Goal: Information Seeking & Learning: Learn about a topic

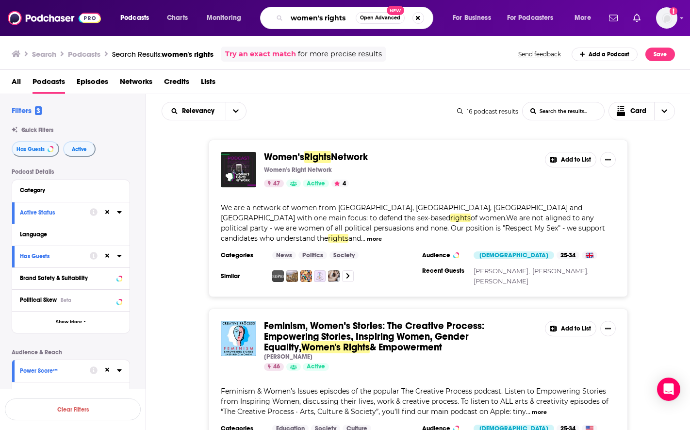
click at [307, 23] on input "women's rights" at bounding box center [321, 18] width 69 height 16
type input "civil war"
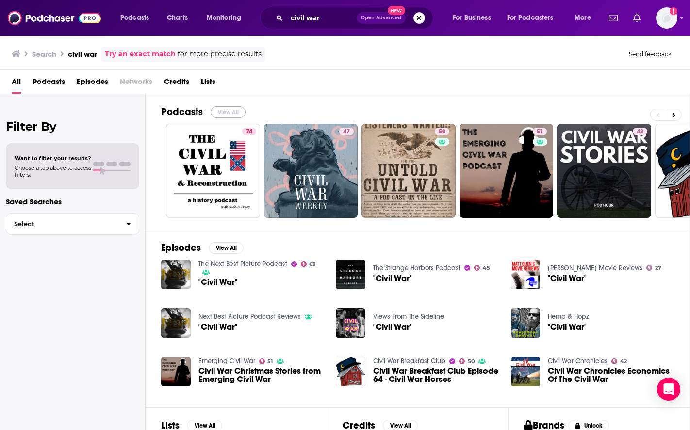
click at [224, 107] on button "View All" at bounding box center [228, 112] width 35 height 12
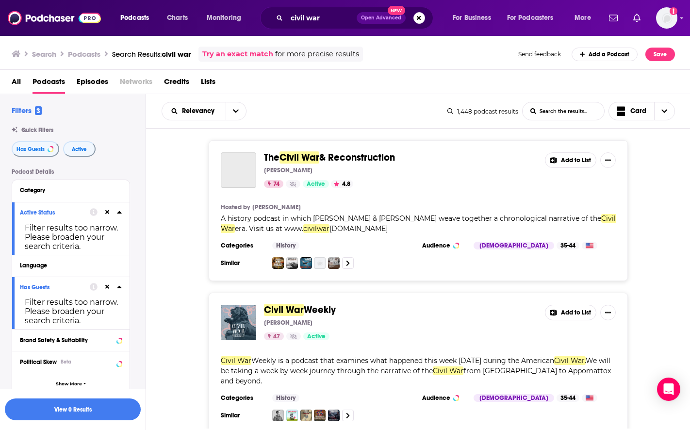
click at [111, 214] on div at bounding box center [106, 212] width 32 height 12
click at [106, 214] on icon at bounding box center [107, 212] width 4 height 4
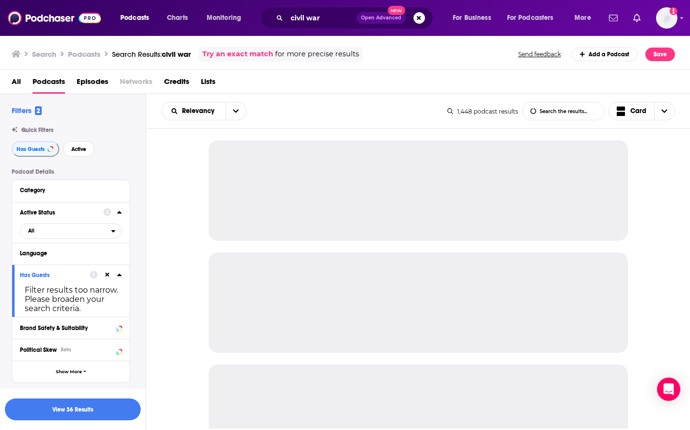
click at [105, 276] on icon at bounding box center [107, 275] width 4 height 4
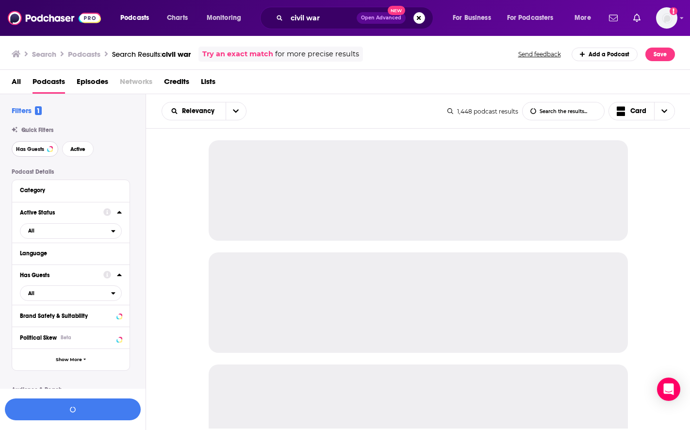
click at [41, 149] on span "Has Guests" at bounding box center [30, 149] width 28 height 5
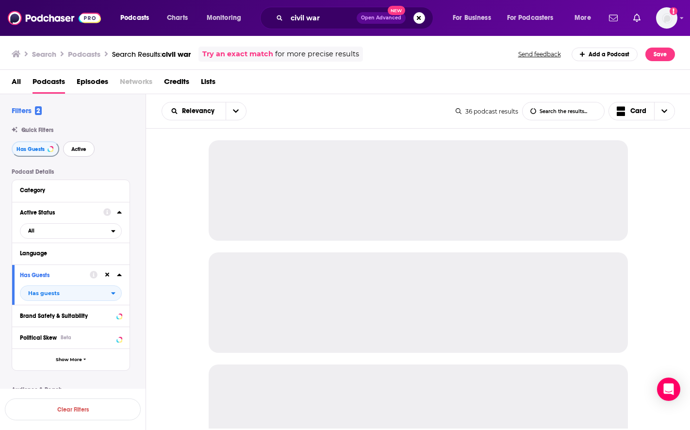
click at [74, 149] on span "Active" at bounding box center [78, 149] width 15 height 5
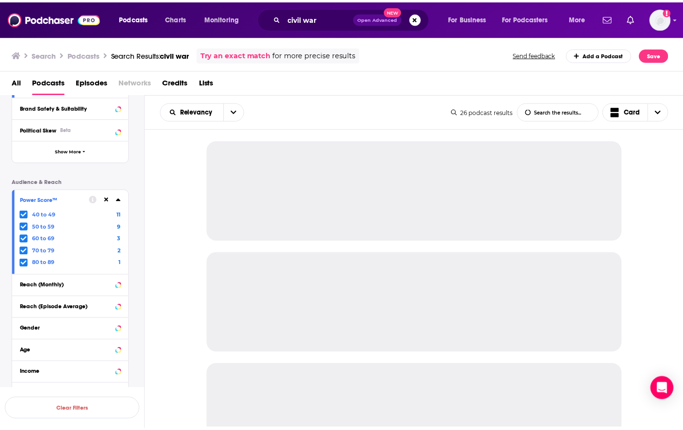
scroll to position [243, 0]
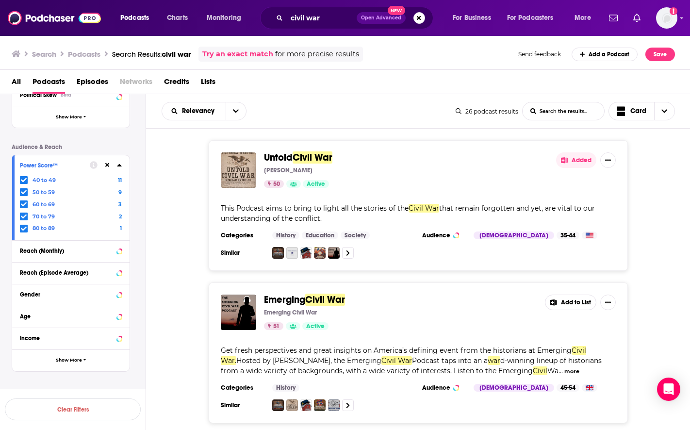
click at [106, 162] on icon at bounding box center [107, 165] width 4 height 6
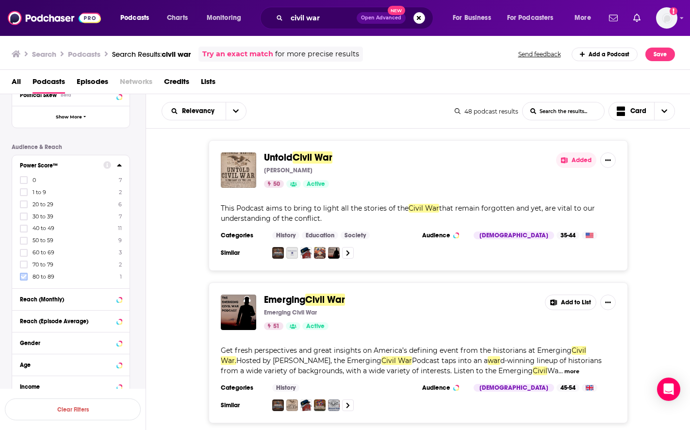
click at [26, 277] on icon at bounding box center [24, 277] width 6 height 6
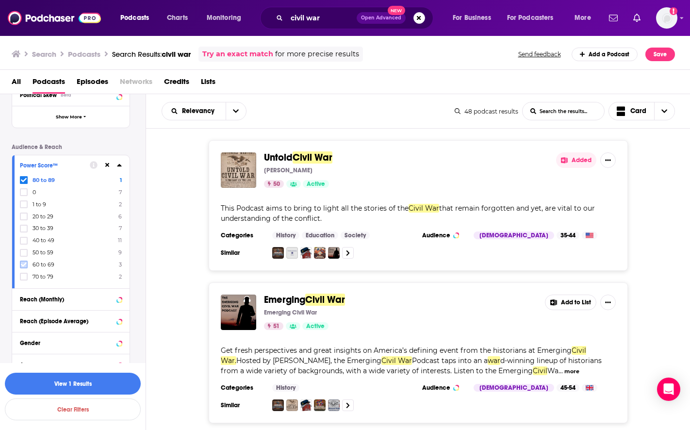
click at [24, 267] on icon at bounding box center [24, 265] width 6 height 6
click at [23, 272] on div "60 to 69 3 80 to 89 1 0 7 1 to 9 2 20 to 29 6 30 to 39 7 40 to 49 11 50 to 59 9…" at bounding box center [71, 228] width 102 height 105
click at [23, 277] on icon at bounding box center [24, 277] width 6 height 6
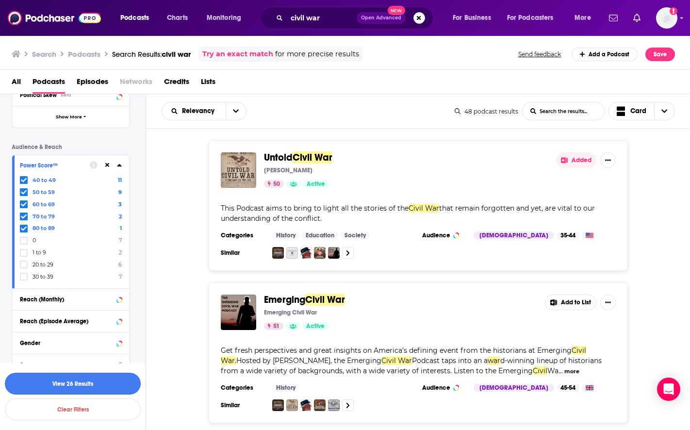
click at [62, 381] on button "View 26 Results" at bounding box center [73, 384] width 136 height 22
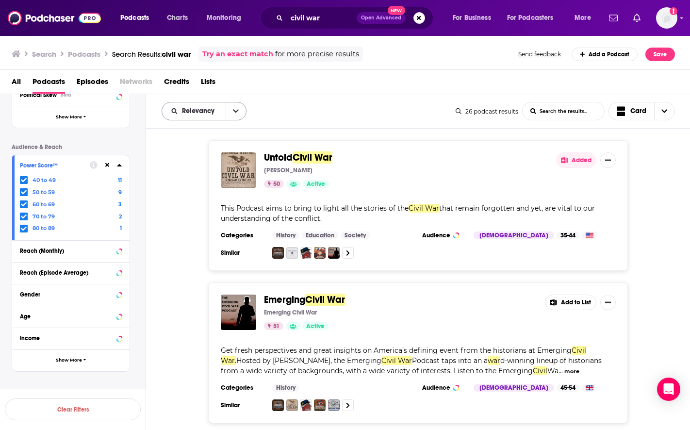
click at [236, 113] on icon "open menu" at bounding box center [236, 111] width 6 height 7
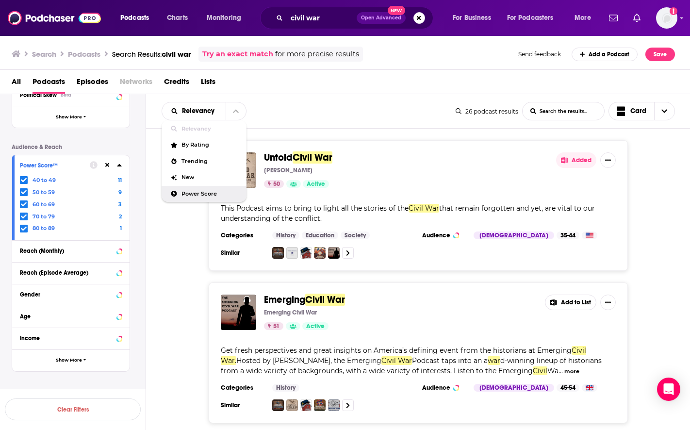
click at [178, 238] on div "Untold Civil War Paul Hoza 50 Active Added This Podcast aims to bring to light …" at bounding box center [418, 205] width 545 height 131
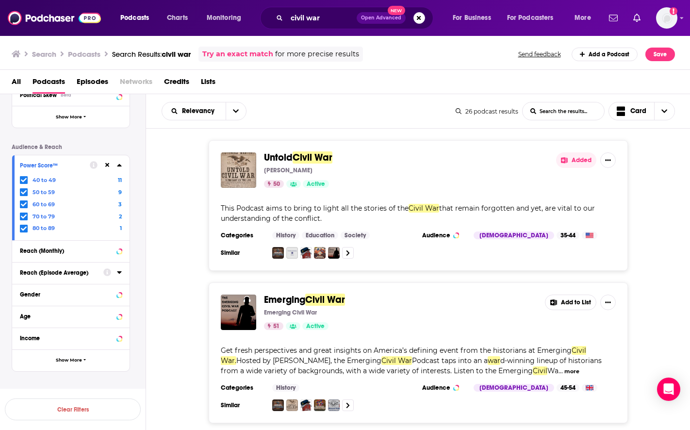
click at [650, 82] on div "All Podcasts Episodes Networks Credits Lists" at bounding box center [347, 84] width 671 height 20
click at [642, 240] on div "Untold Civil War Paul Hoza 50 Active Added This Podcast aims to bring to light …" at bounding box center [418, 205] width 545 height 131
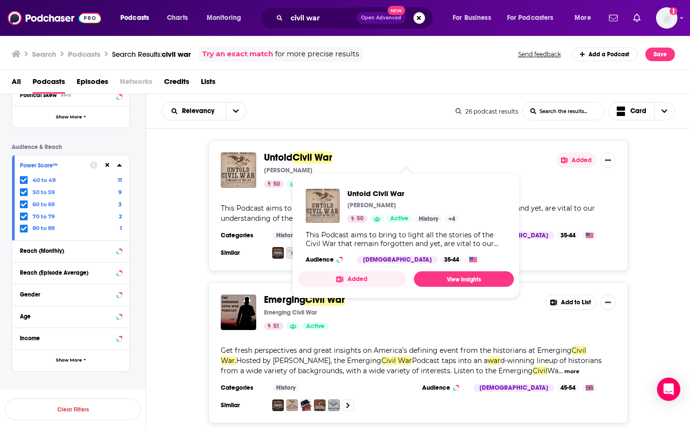
click at [306, 158] on span "Civil War" at bounding box center [313, 157] width 40 height 12
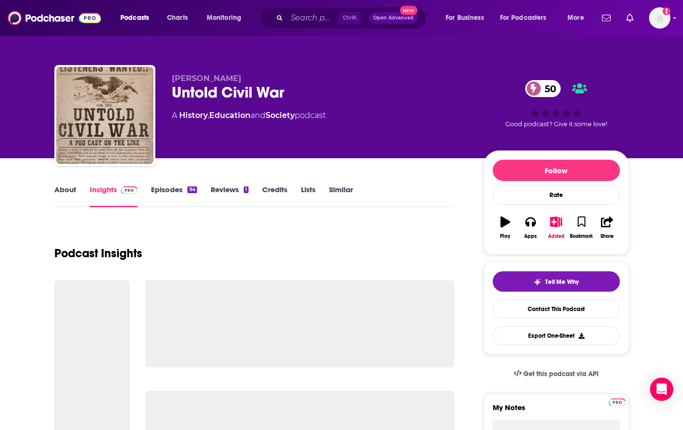
click at [223, 94] on div "Untold Civil War 50" at bounding box center [320, 92] width 296 height 19
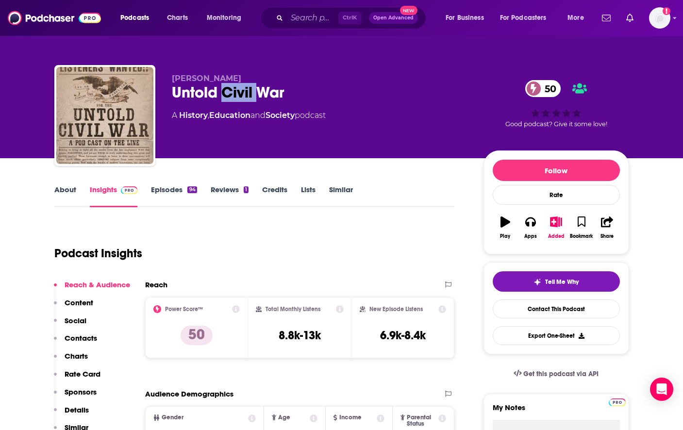
click at [223, 94] on div "Untold Civil War 50" at bounding box center [320, 92] width 296 height 19
copy div "Untold Civil War 50"
click at [401, 195] on div "About Insights Episodes 94 Reviews 1 Credits Lists Similar" at bounding box center [254, 195] width 400 height 24
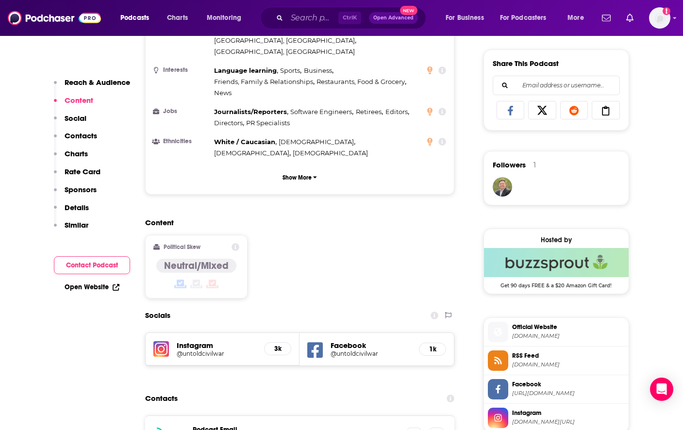
scroll to position [728, 0]
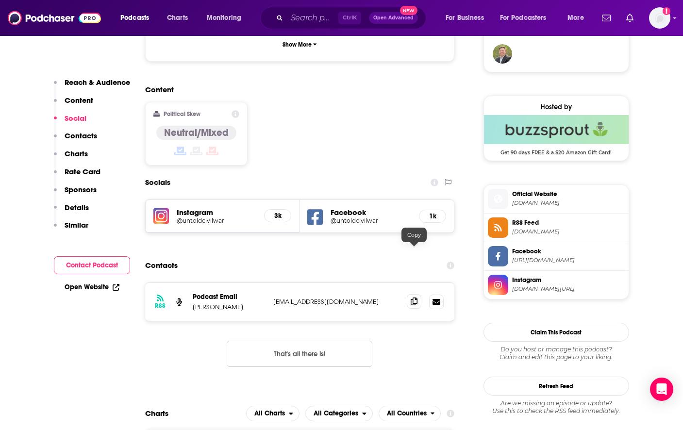
click at [419, 294] on span at bounding box center [414, 301] width 15 height 15
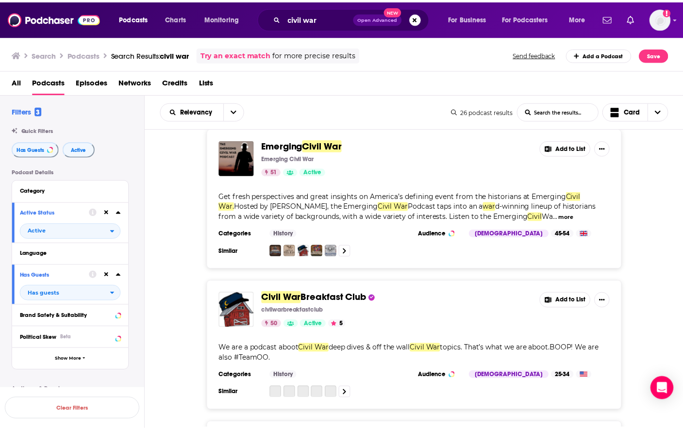
scroll to position [146, 0]
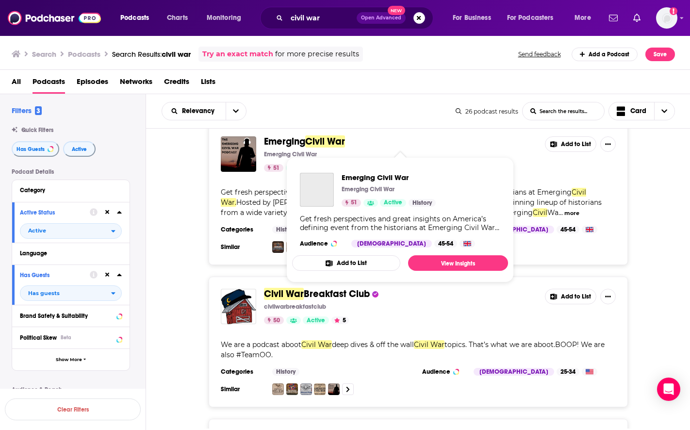
click at [314, 142] on span "Civil War" at bounding box center [325, 141] width 40 height 12
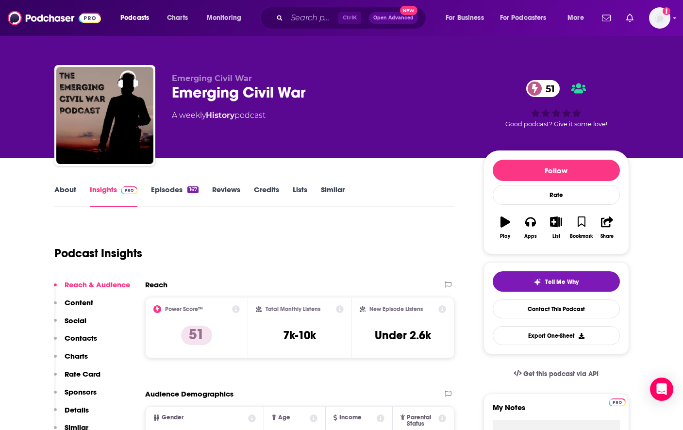
click at [233, 93] on div "Emerging Civil War 51" at bounding box center [320, 92] width 296 height 19
copy div "Emerging Civil War 51"
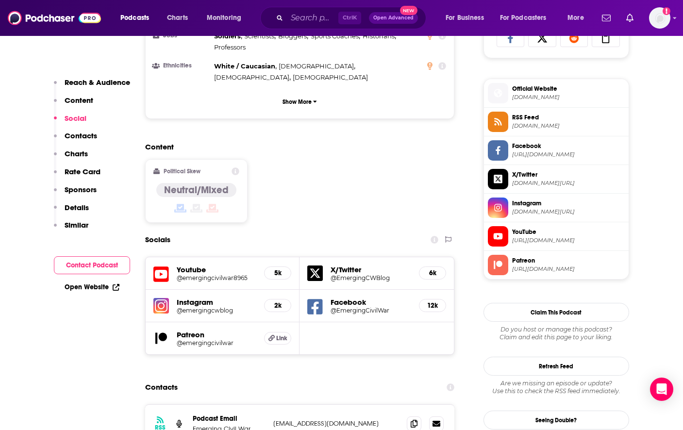
scroll to position [728, 0]
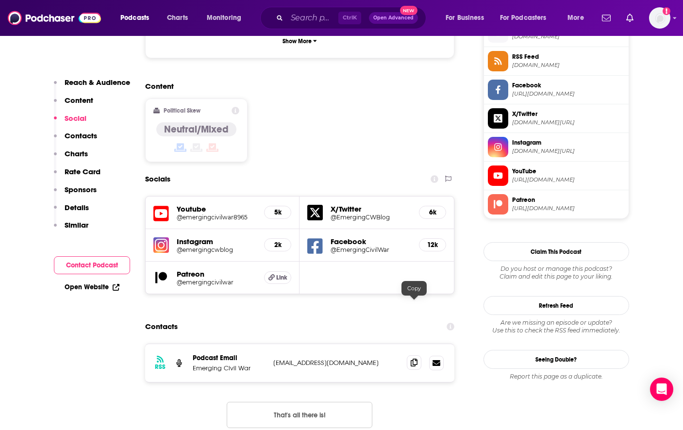
click at [419, 355] on span at bounding box center [414, 362] width 15 height 15
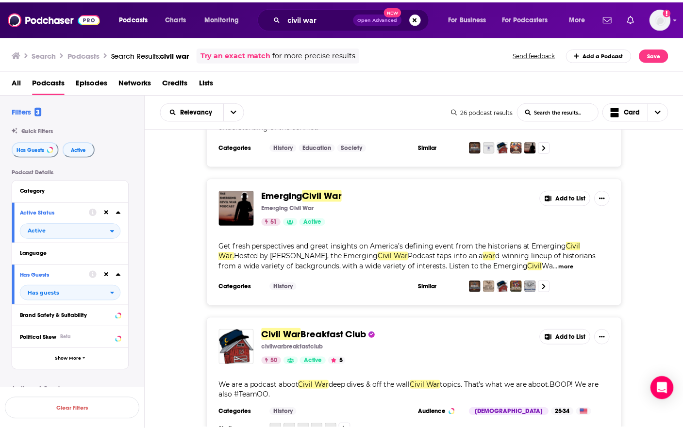
scroll to position [194, 0]
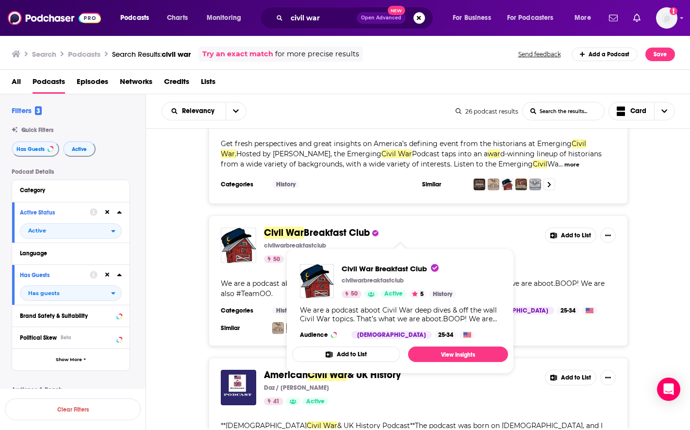
click at [310, 231] on span "Breakfast Club" at bounding box center [337, 233] width 66 height 12
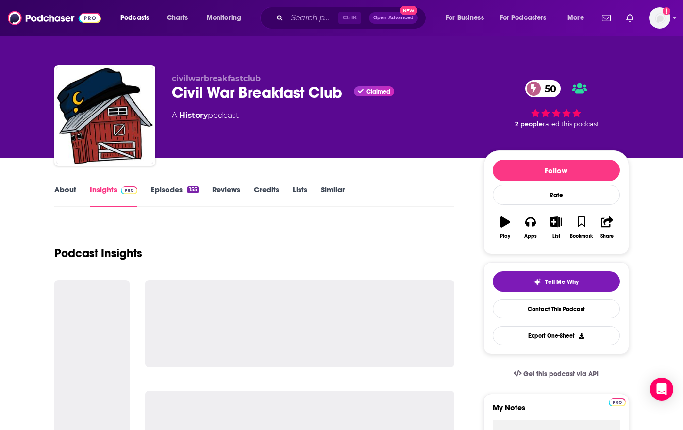
click at [212, 97] on div "Civil War Breakfast Club Claimed 50" at bounding box center [320, 92] width 296 height 19
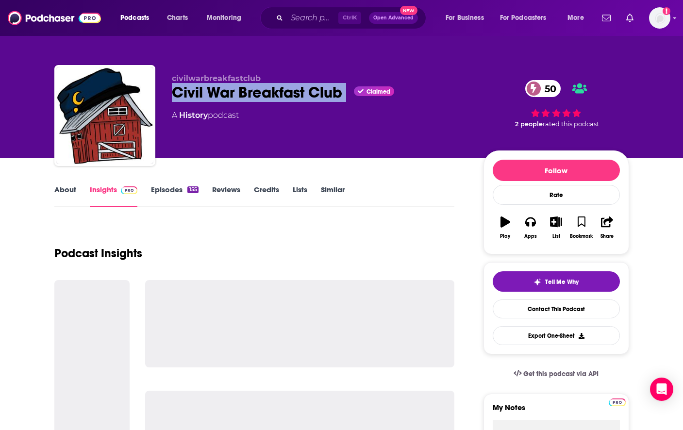
click at [212, 97] on div "Civil War Breakfast Club Claimed 50" at bounding box center [320, 92] width 296 height 19
copy div "Civil War Breakfast Club"
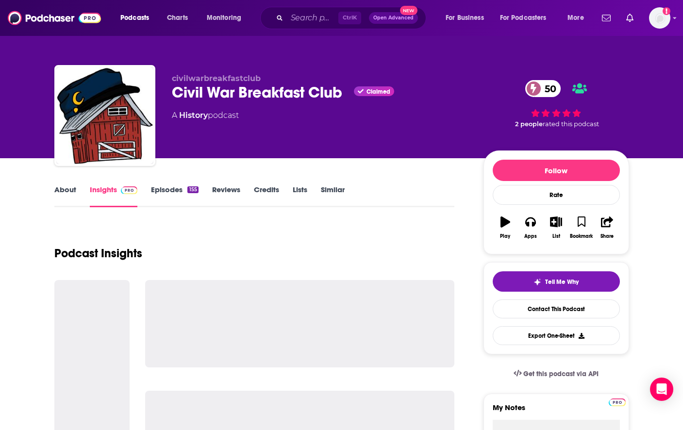
click at [484, 223] on div "Follow Rate Play Apps List Bookmark Share" at bounding box center [556, 202] width 146 height 104
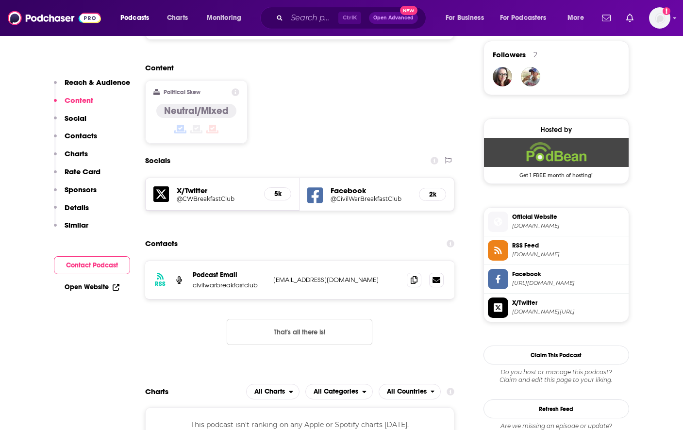
scroll to position [728, 0]
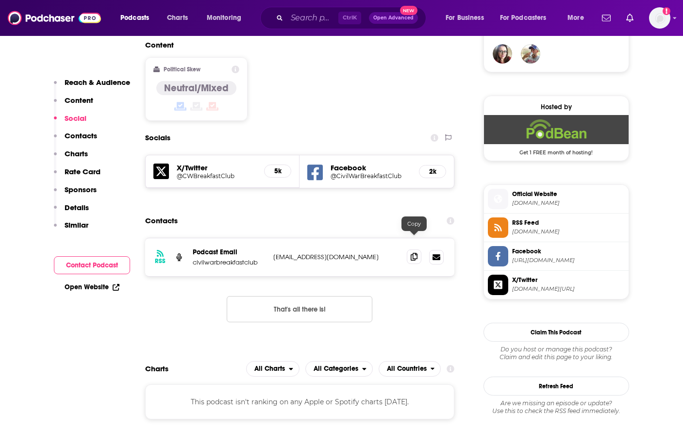
click at [415, 253] on icon at bounding box center [414, 257] width 7 height 8
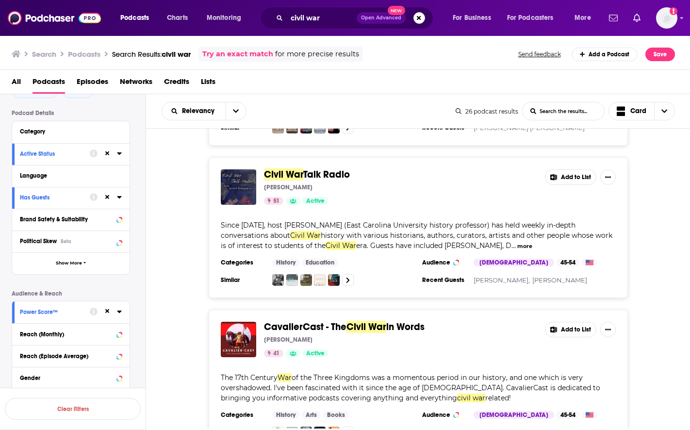
scroll to position [146, 0]
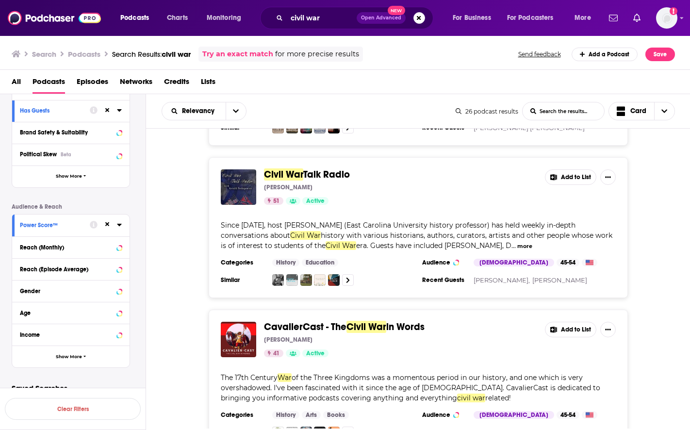
click at [122, 228] on div "Power Score™" at bounding box center [70, 226] width 117 height 22
click at [122, 226] on div "Power Score™" at bounding box center [70, 226] width 117 height 22
click at [119, 225] on icon at bounding box center [119, 225] width 4 height 2
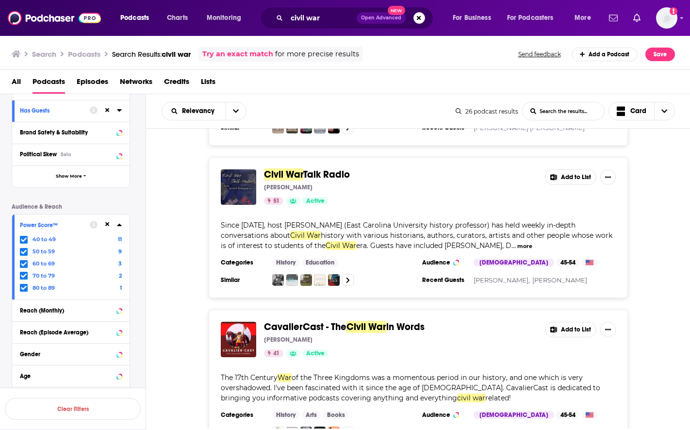
click at [26, 238] on icon at bounding box center [24, 239] width 6 height 4
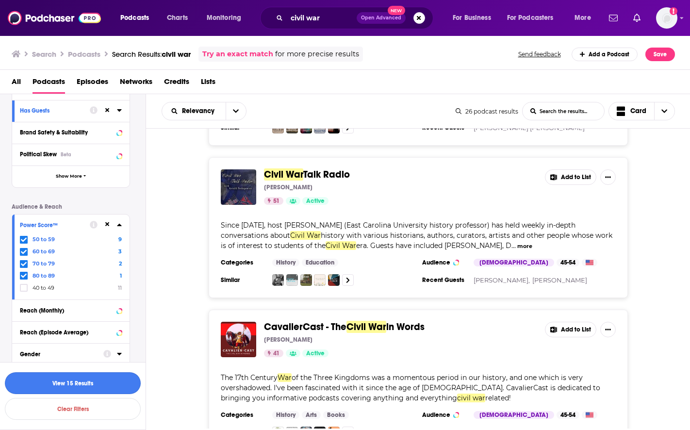
click at [50, 383] on button "View 15 Results" at bounding box center [73, 383] width 136 height 22
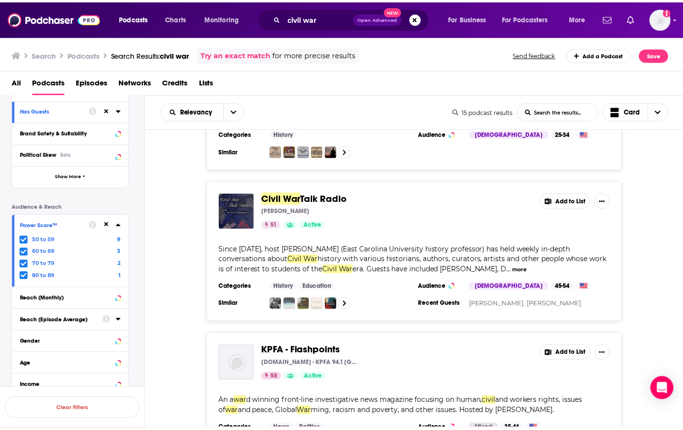
scroll to position [388, 0]
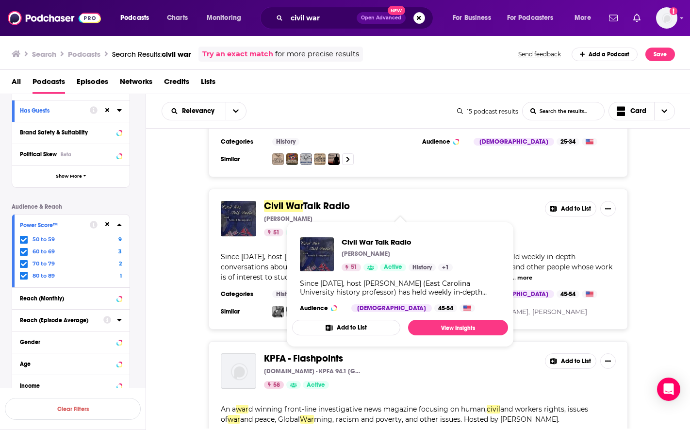
click at [301, 208] on span "Civil War" at bounding box center [283, 206] width 39 height 12
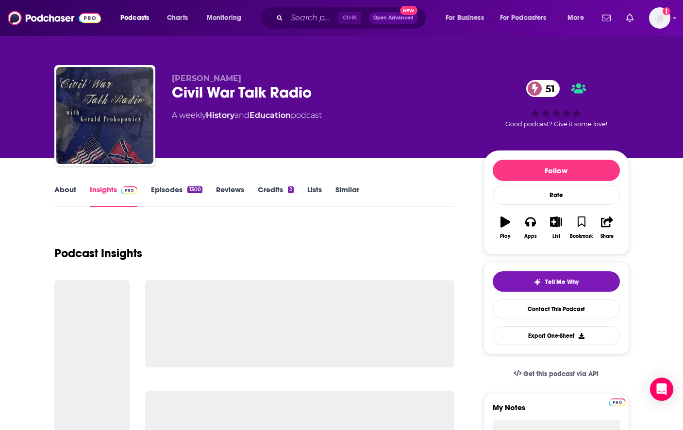
click at [221, 88] on div "Civil War Talk Radio 51" at bounding box center [320, 92] width 296 height 19
copy div "Civil War Talk Radio 51"
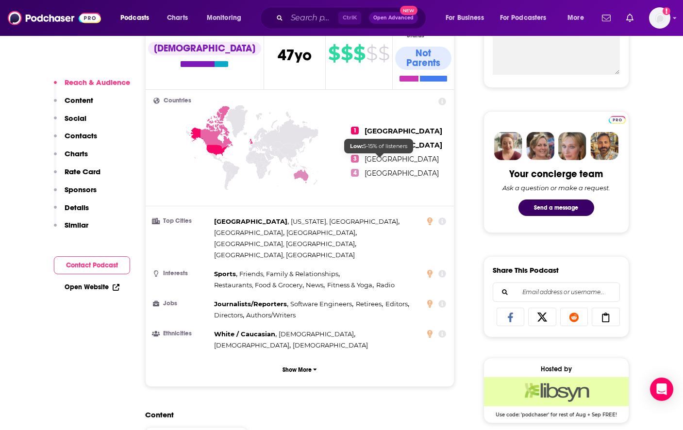
scroll to position [728, 0]
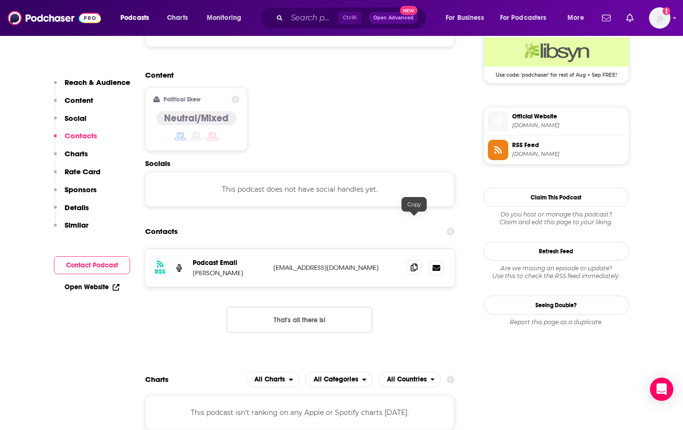
click at [418, 260] on span at bounding box center [414, 267] width 15 height 15
click at [386, 222] on div "Contacts" at bounding box center [300, 231] width 310 height 18
click at [228, 269] on p "[PERSON_NAME]" at bounding box center [229, 273] width 73 height 8
copy p "[PERSON_NAME]"
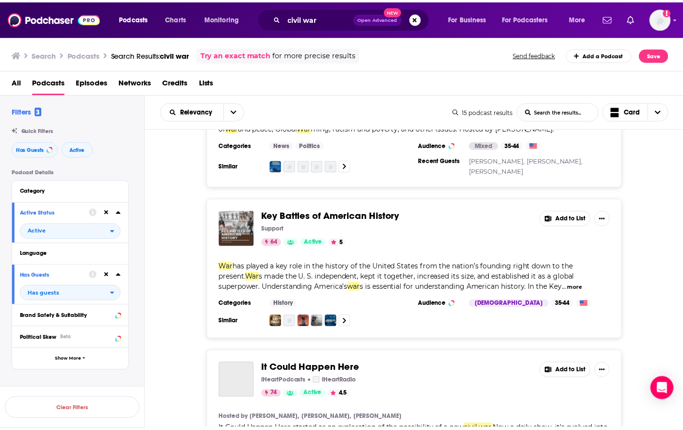
scroll to position [728, 0]
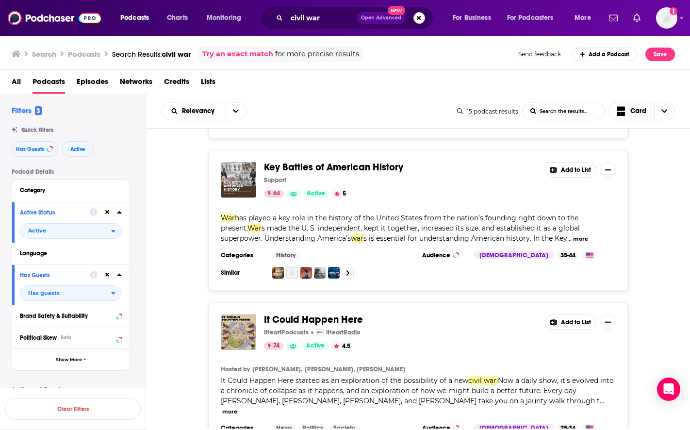
click at [372, 161] on span "Key Battles of American History" at bounding box center [333, 167] width 139 height 12
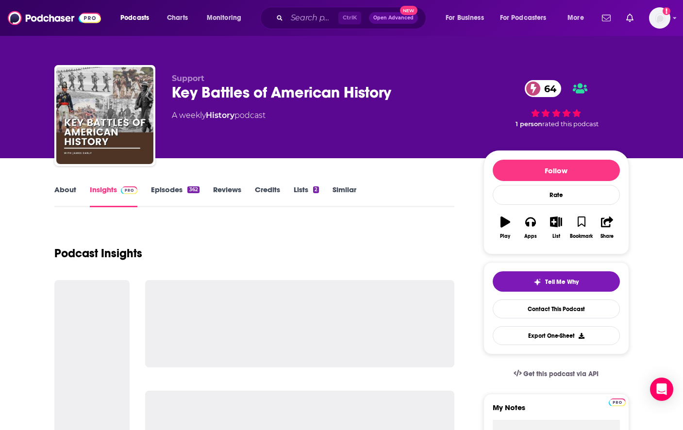
click at [251, 97] on div "Key Battles of American History 64" at bounding box center [320, 92] width 296 height 19
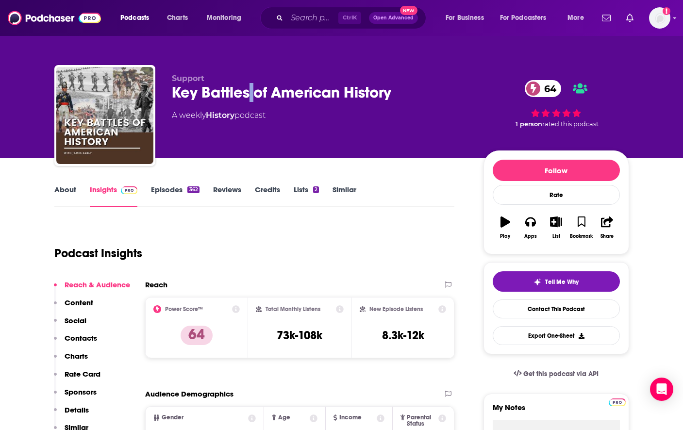
click at [251, 97] on div "Key Battles of American History 64" at bounding box center [320, 92] width 296 height 19
click at [251, 96] on div "Key Battles of American History 64" at bounding box center [320, 92] width 296 height 19
click at [422, 197] on div "About Insights Episodes 362 Reviews Credits Lists 2 Similar" at bounding box center [254, 195] width 400 height 24
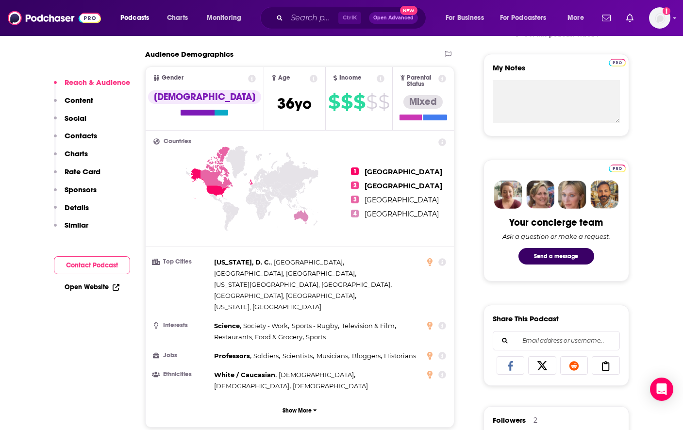
scroll to position [680, 0]
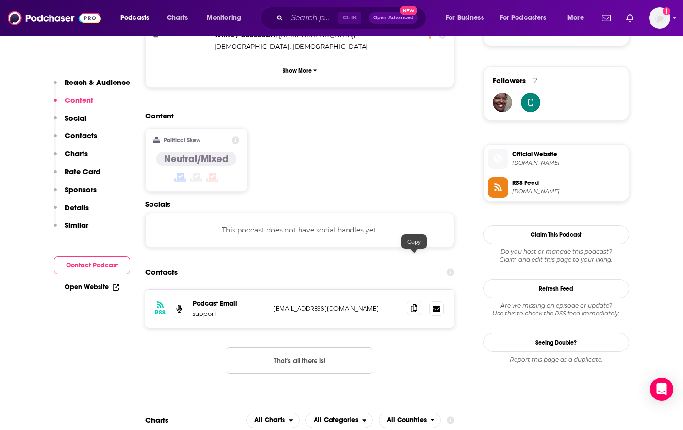
click at [413, 304] on icon at bounding box center [414, 308] width 7 height 8
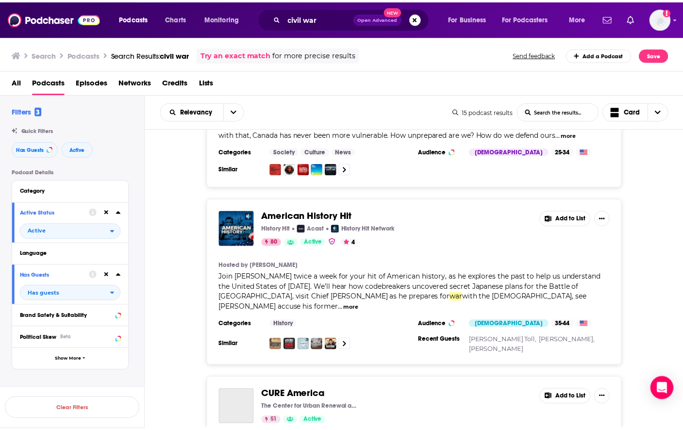
scroll to position [1505, 0]
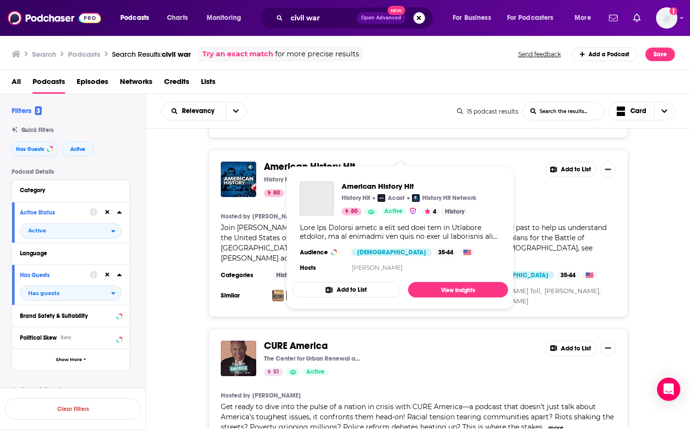
click at [307, 161] on span "American History Hit" at bounding box center [309, 167] width 91 height 12
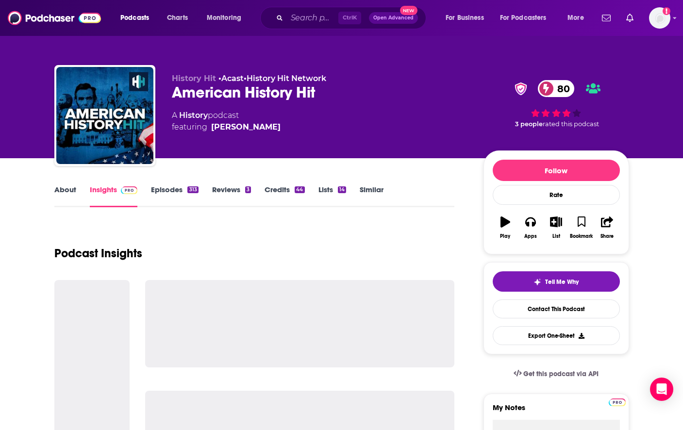
click at [242, 91] on div "American History Hit 80" at bounding box center [320, 92] width 296 height 19
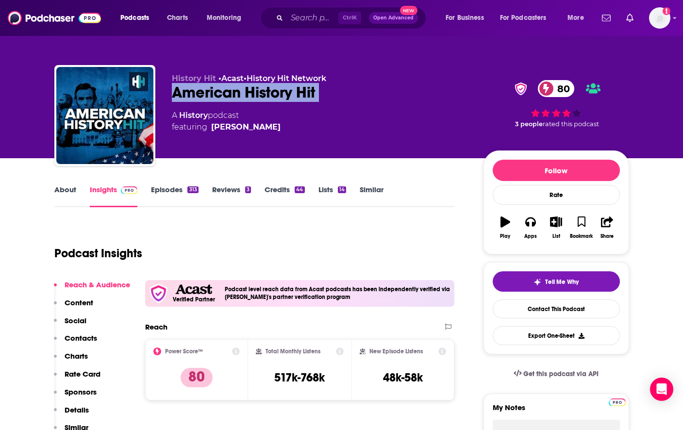
copy div "American History Hit 80"
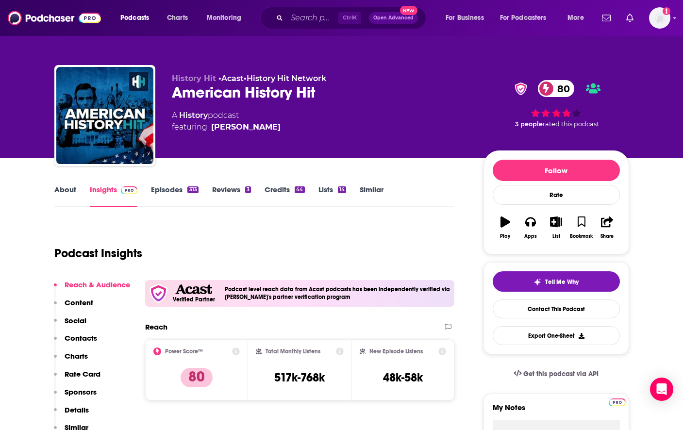
drag, startPoint x: 413, startPoint y: 145, endPoint x: 386, endPoint y: 184, distance: 47.9
click at [413, 145] on div "History Hit • Acast • History Hit Network American History Hit 80 A History pod…" at bounding box center [320, 113] width 296 height 78
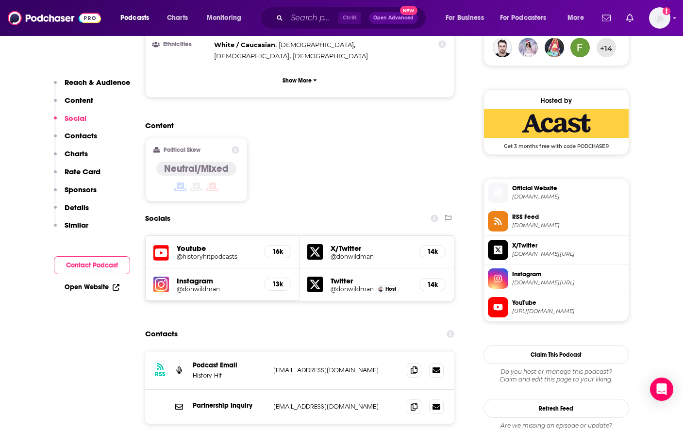
scroll to position [874, 0]
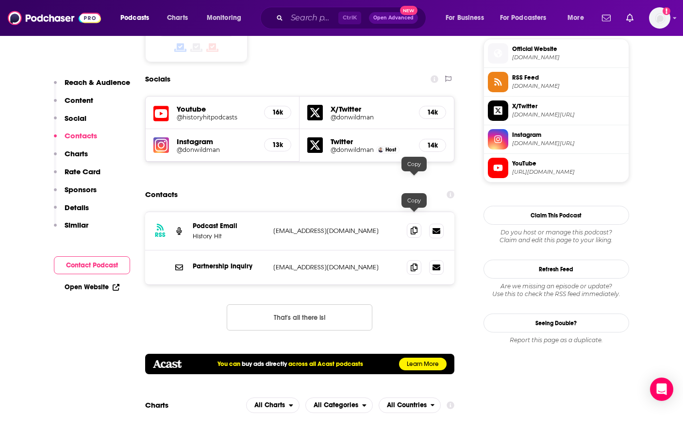
click at [413, 227] on icon at bounding box center [414, 231] width 7 height 8
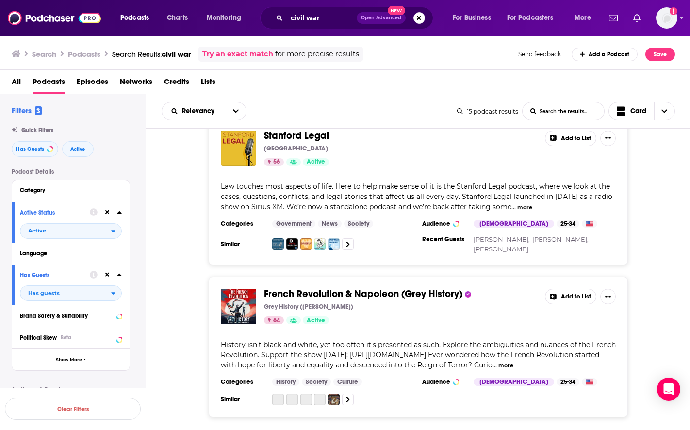
scroll to position [2073, 0]
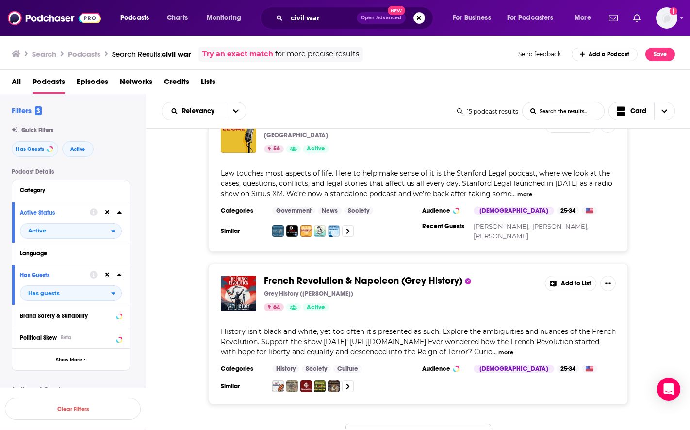
click at [407, 424] on button "That's all there is!" at bounding box center [419, 437] width 146 height 26
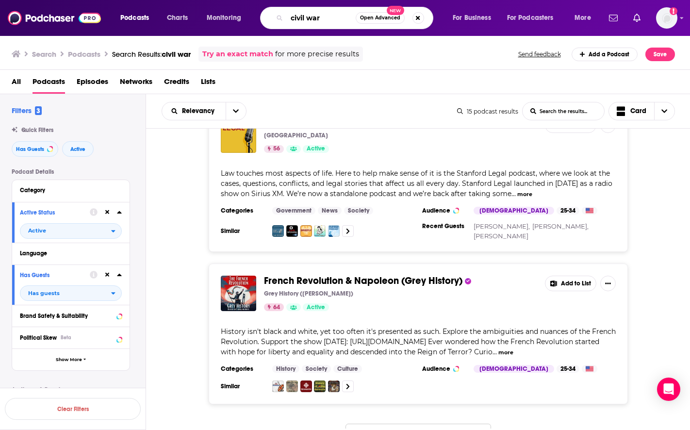
drag, startPoint x: 344, startPoint y: 11, endPoint x: 255, endPoint y: 12, distance: 88.8
click at [255, 12] on div "Podcasts Charts Monitoring civil war Open Advanced New For Business For Podcast…" at bounding box center [357, 18] width 487 height 22
type input "union generals"
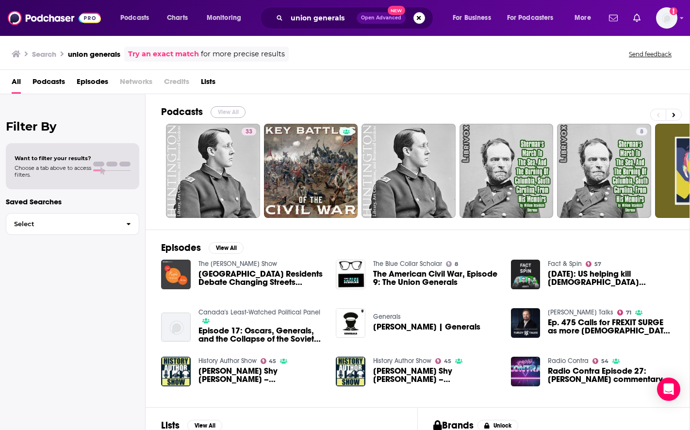
click at [217, 110] on button "View All" at bounding box center [228, 112] width 35 height 12
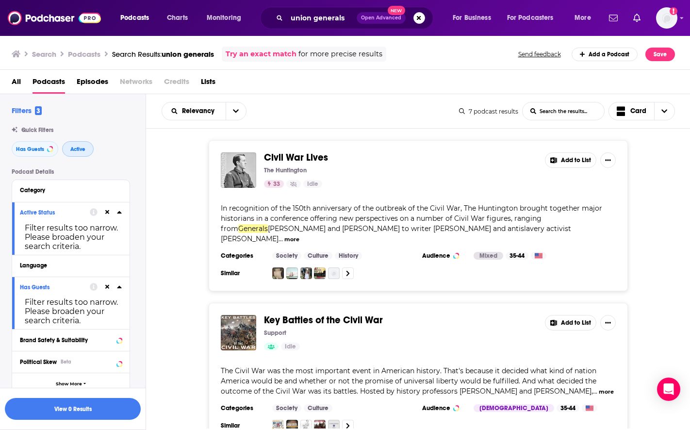
click at [82, 149] on span "Active" at bounding box center [77, 149] width 15 height 5
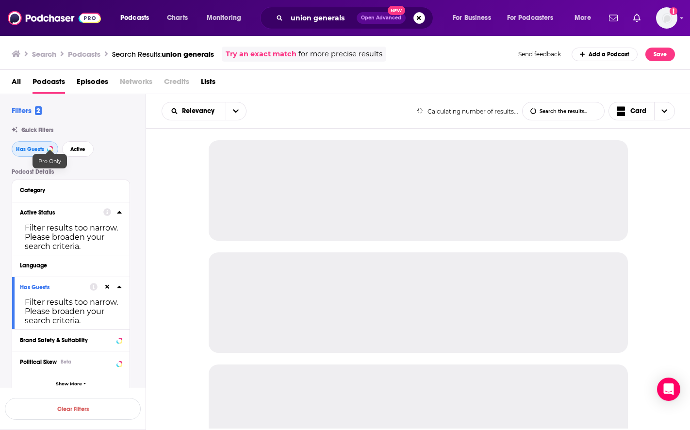
click at [44, 149] on button "Has Guests" at bounding box center [35, 149] width 47 height 16
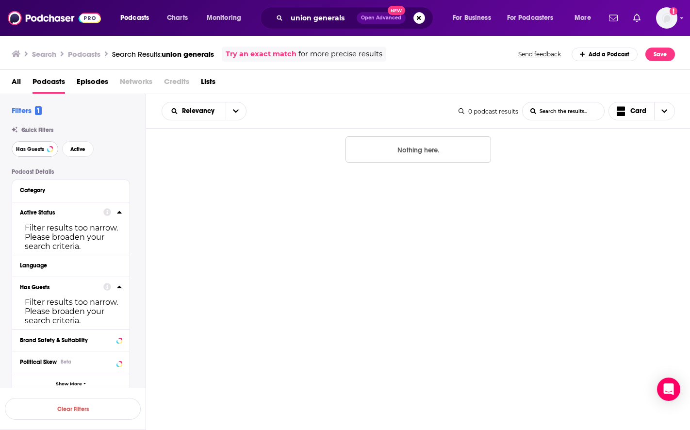
click at [44, 149] on span "Has Guests" at bounding box center [30, 149] width 28 height 5
click at [89, 149] on button "Active" at bounding box center [78, 149] width 32 height 16
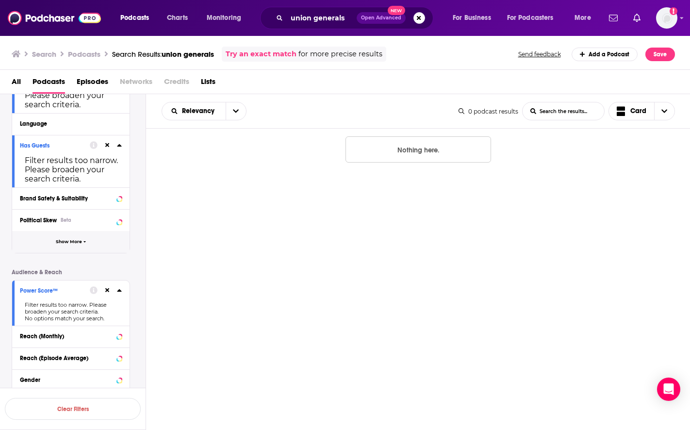
scroll to position [146, 0]
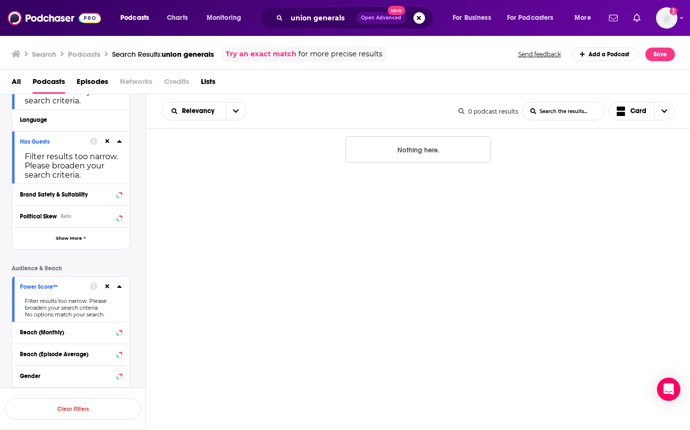
click at [109, 285] on icon at bounding box center [107, 286] width 4 height 4
click at [116, 291] on div at bounding box center [112, 287] width 18 height 12
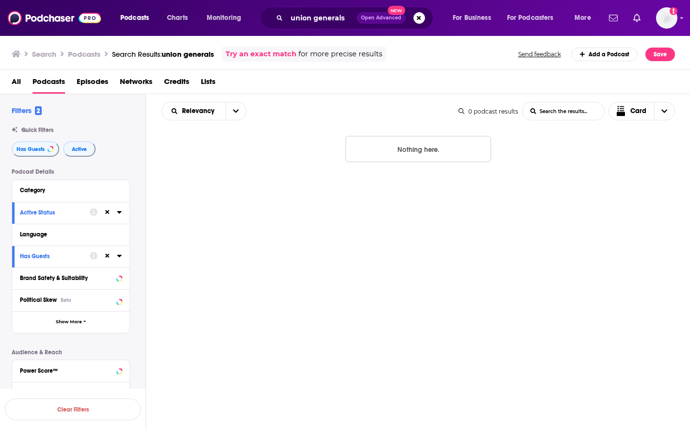
click at [78, 53] on h3 "Podcasts" at bounding box center [84, 54] width 33 height 9
click at [310, 28] on div "union generals Open Advanced New" at bounding box center [346, 18] width 173 height 22
click at [312, 19] on input "union generals" at bounding box center [322, 18] width 70 height 16
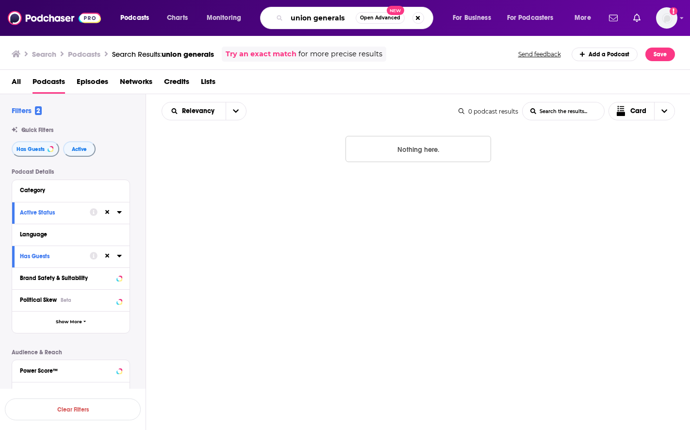
click at [312, 19] on input "union generals" at bounding box center [321, 18] width 69 height 16
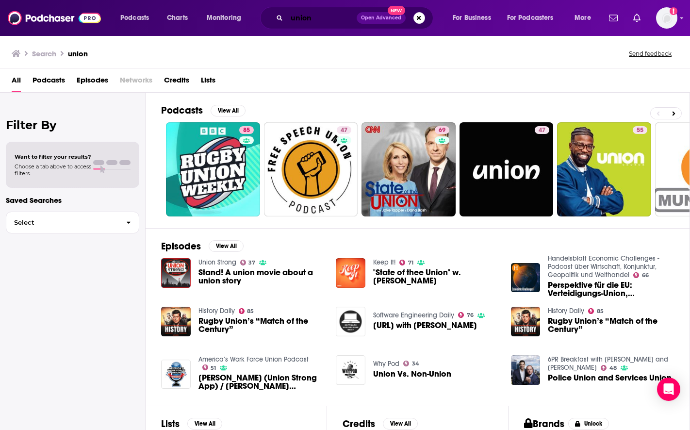
click at [316, 22] on input "union" at bounding box center [322, 18] width 70 height 16
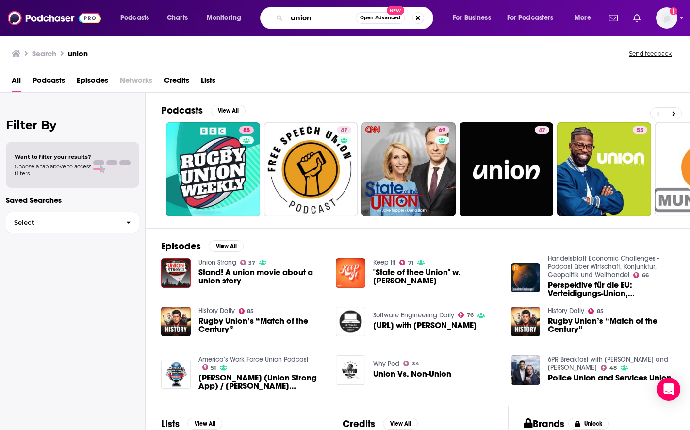
click at [292, 20] on input "union" at bounding box center [321, 18] width 69 height 16
type input "american union"
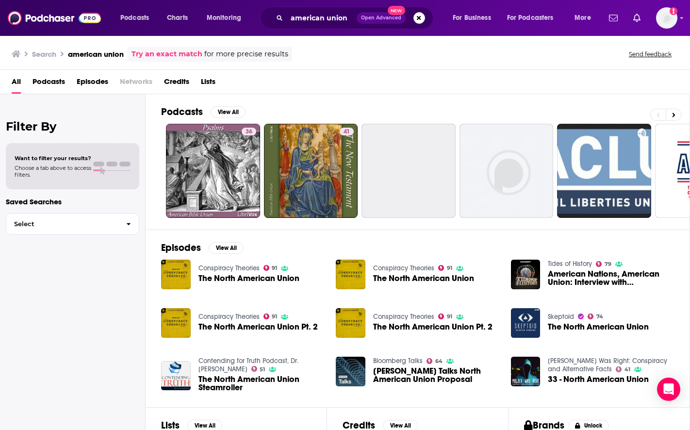
click at [57, 83] on span "Podcasts" at bounding box center [49, 84] width 33 height 20
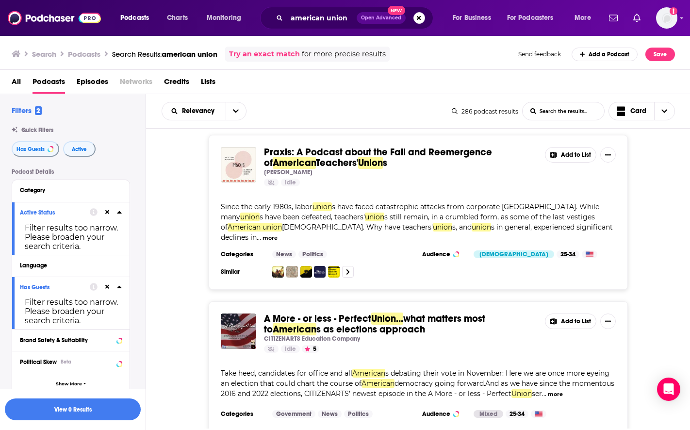
scroll to position [1262, 0]
